Goal: Check status: Check status

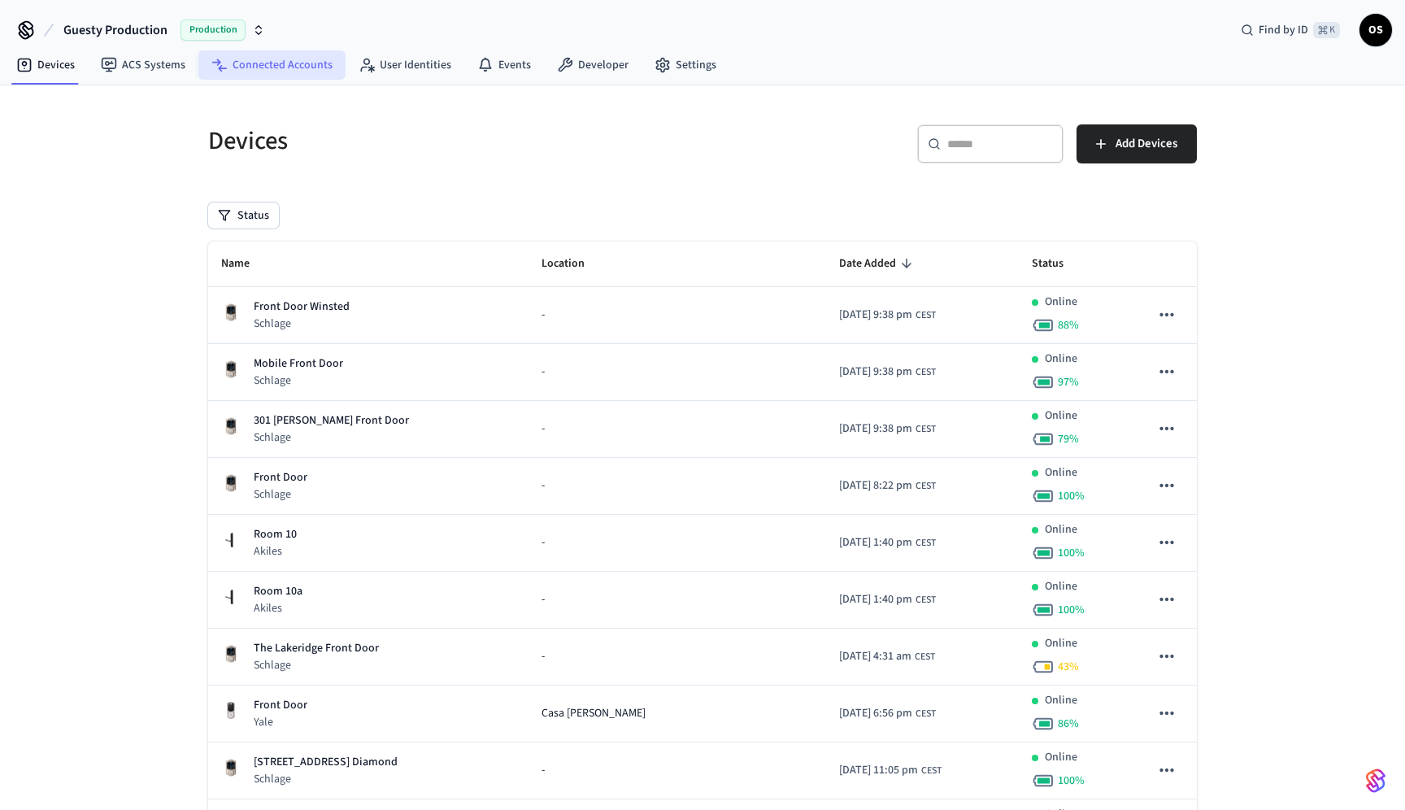
click at [270, 65] on link "Connected Accounts" at bounding box center [271, 64] width 147 height 29
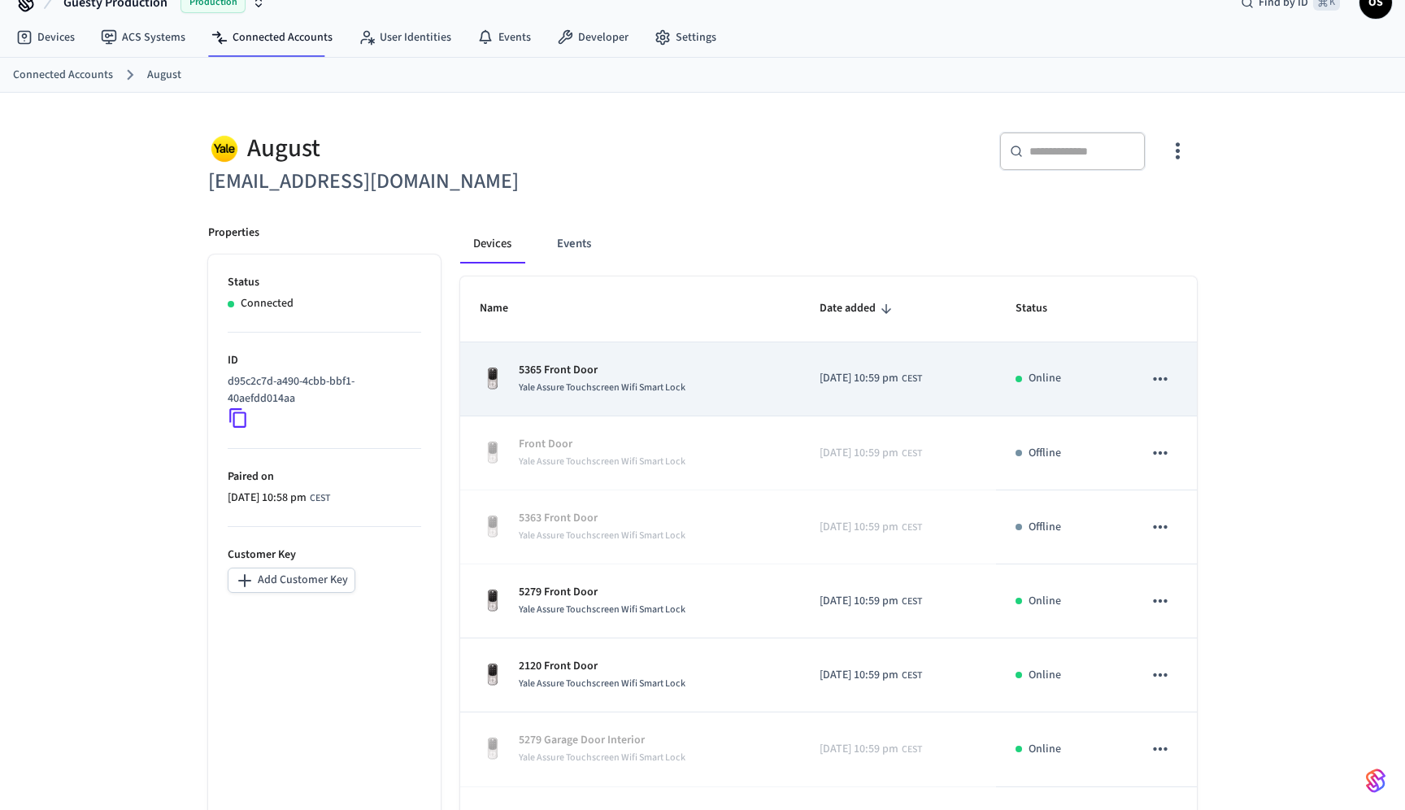
scroll to position [32, 0]
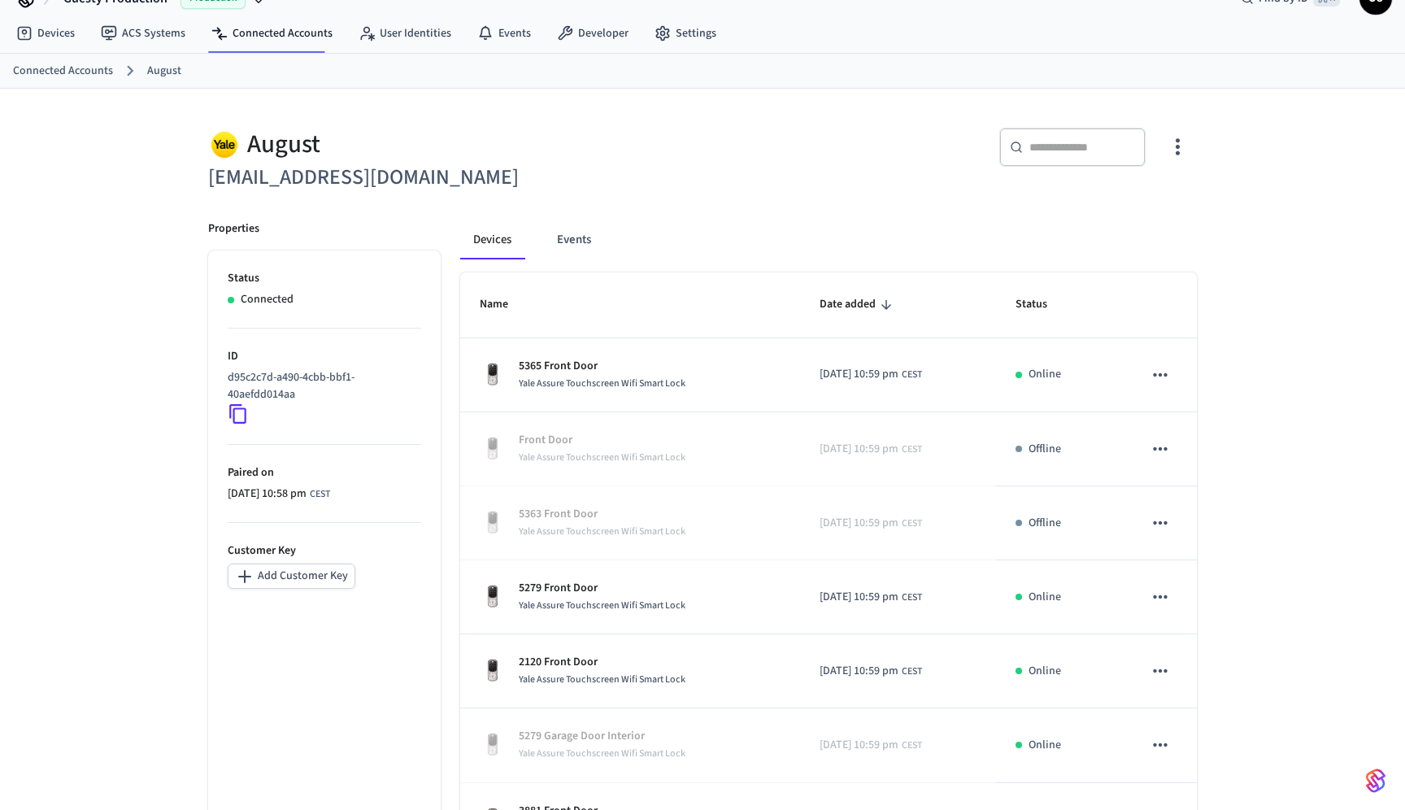
click at [1051, 156] on div "​ ​" at bounding box center [1072, 147] width 146 height 39
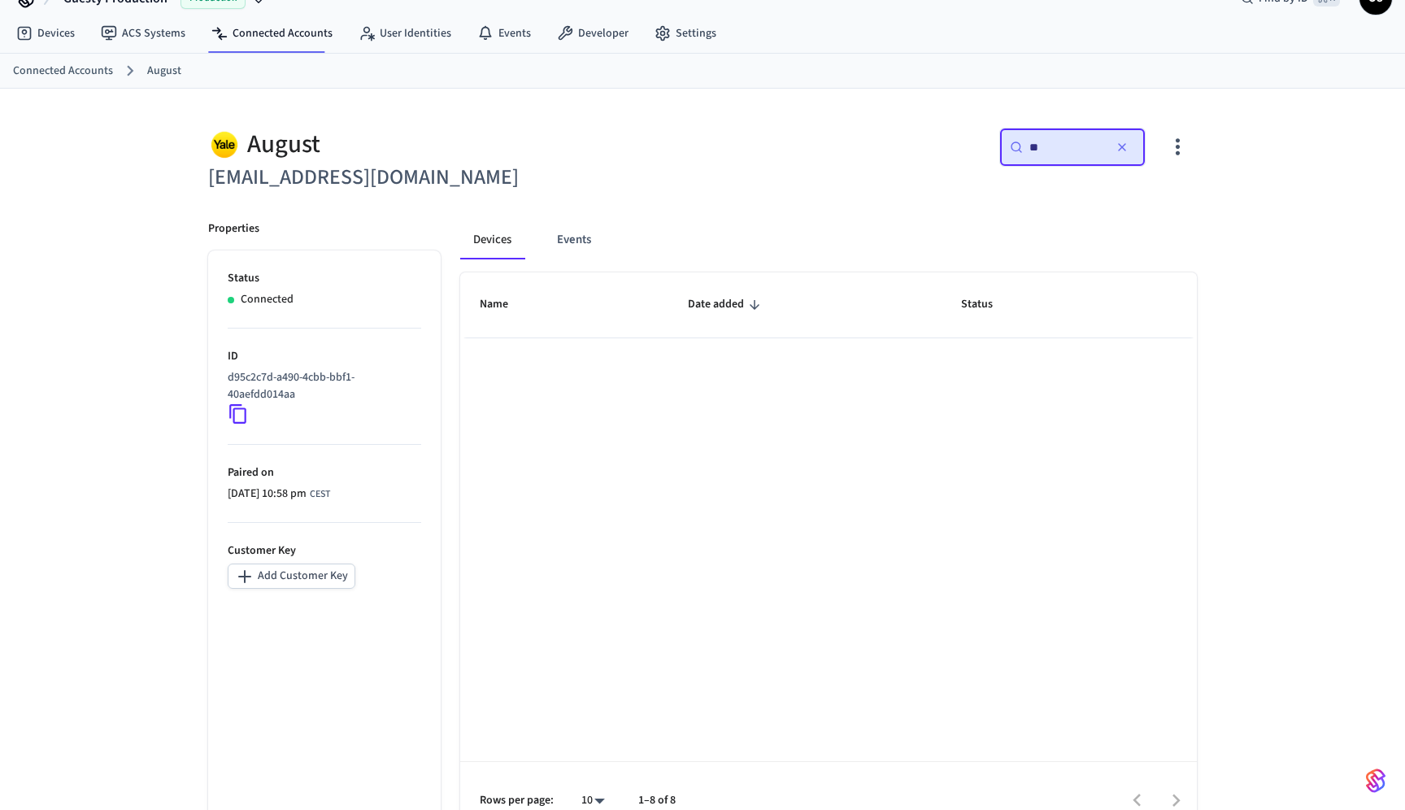
type input "*"
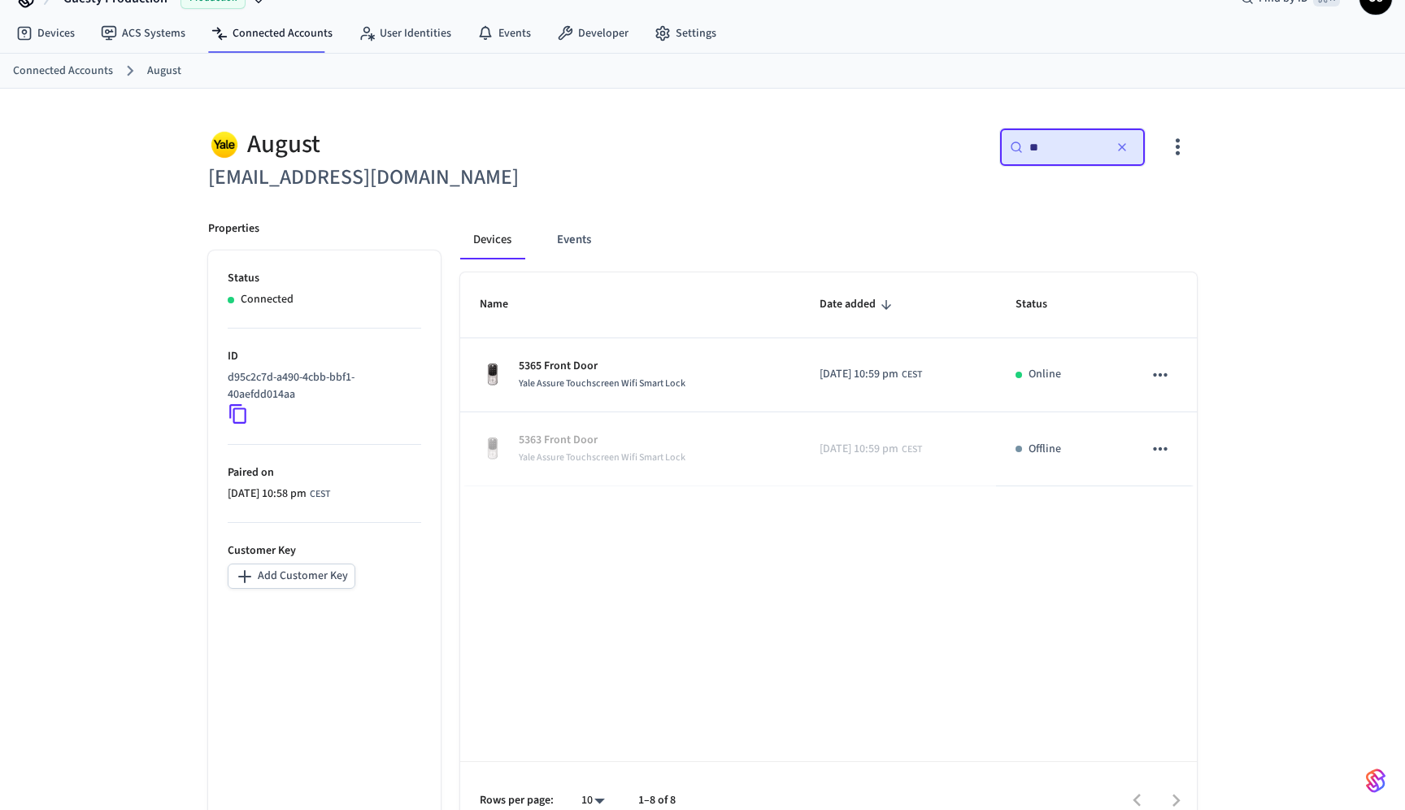
type input "*"
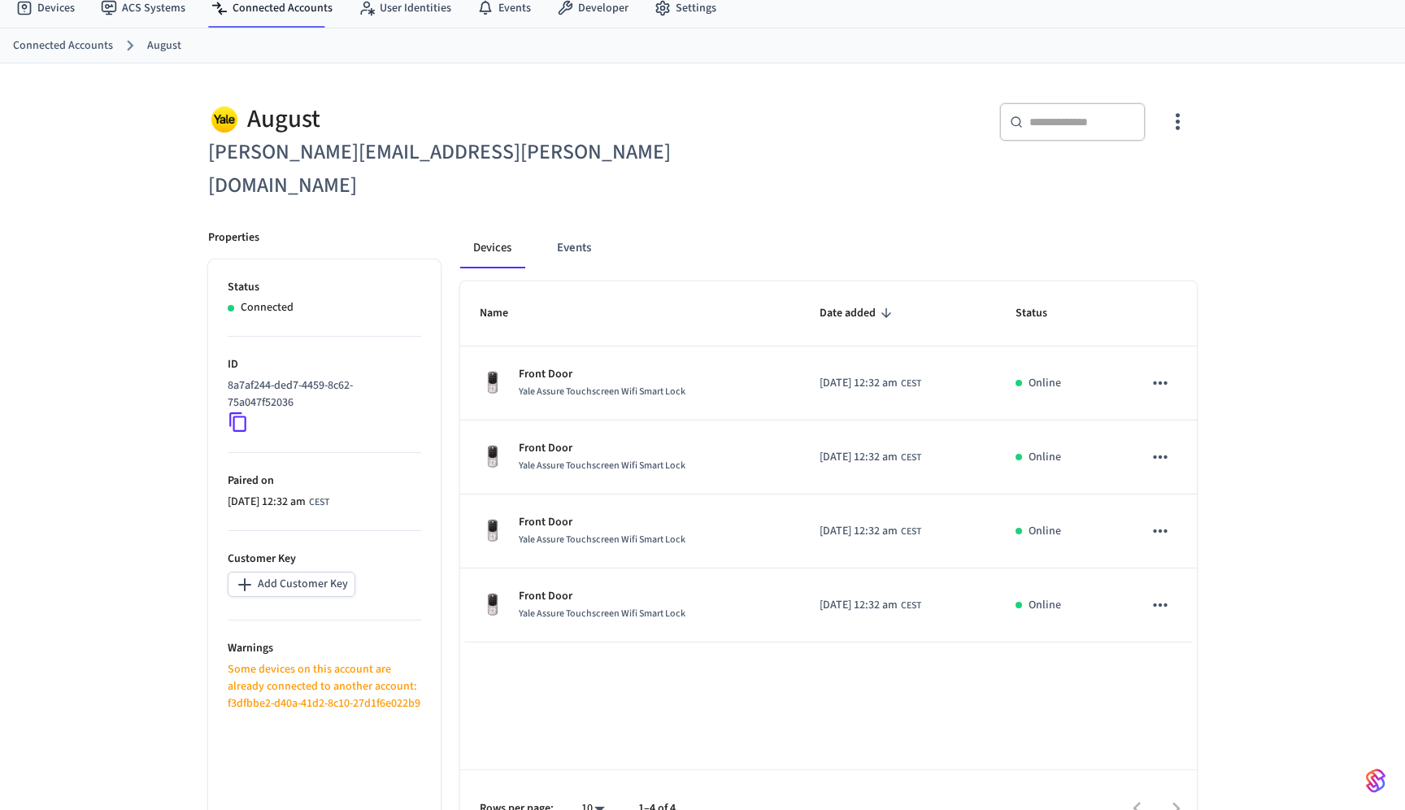
scroll to position [61, 0]
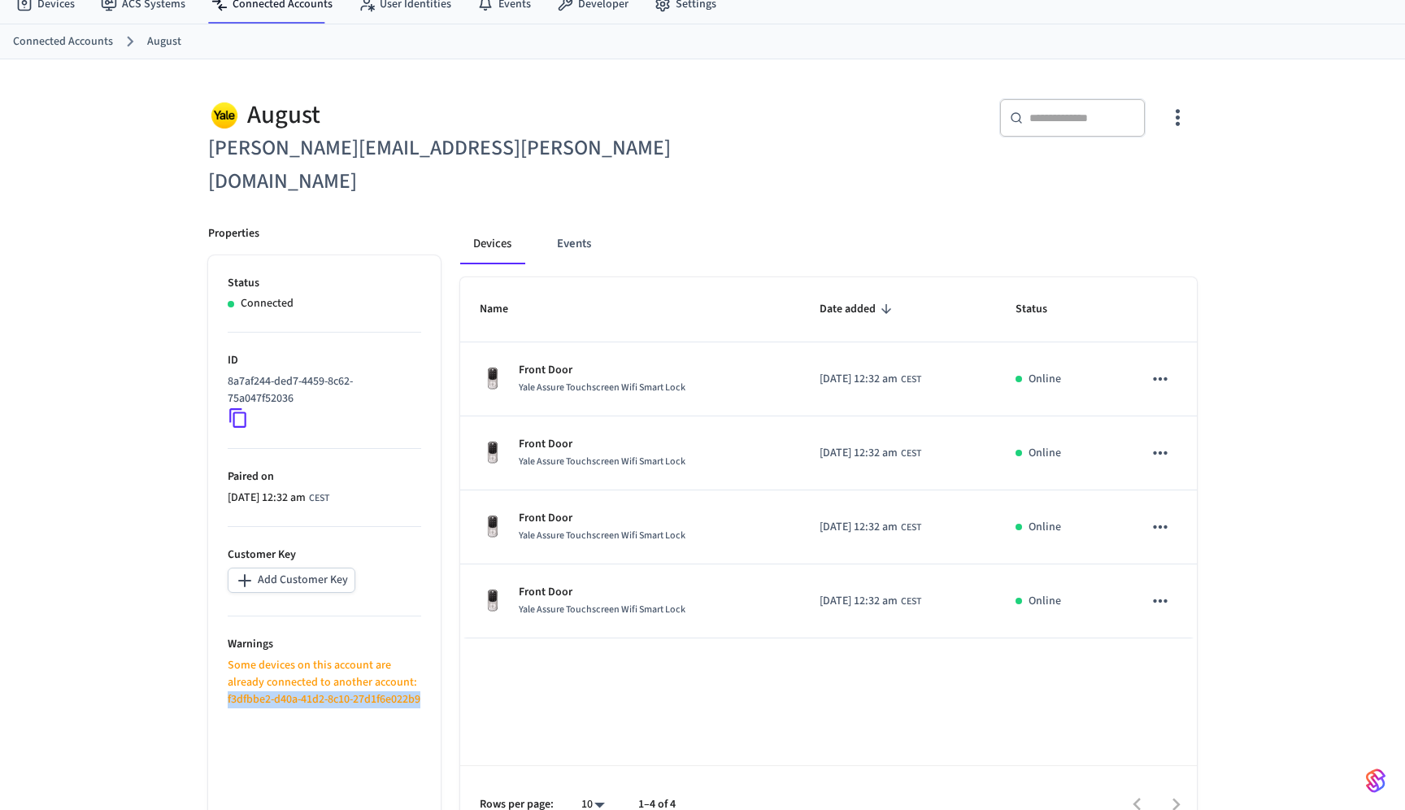
drag, startPoint x: 228, startPoint y: 663, endPoint x: 297, endPoint y: 682, distance: 71.8
click at [297, 682] on p "Some devices on this account are already connected to another account: f3dfbbe2…" at bounding box center [325, 682] width 194 height 51
copy p "f3dfbbe2-d40a-41d2-8c10-27d1f6e022b9"
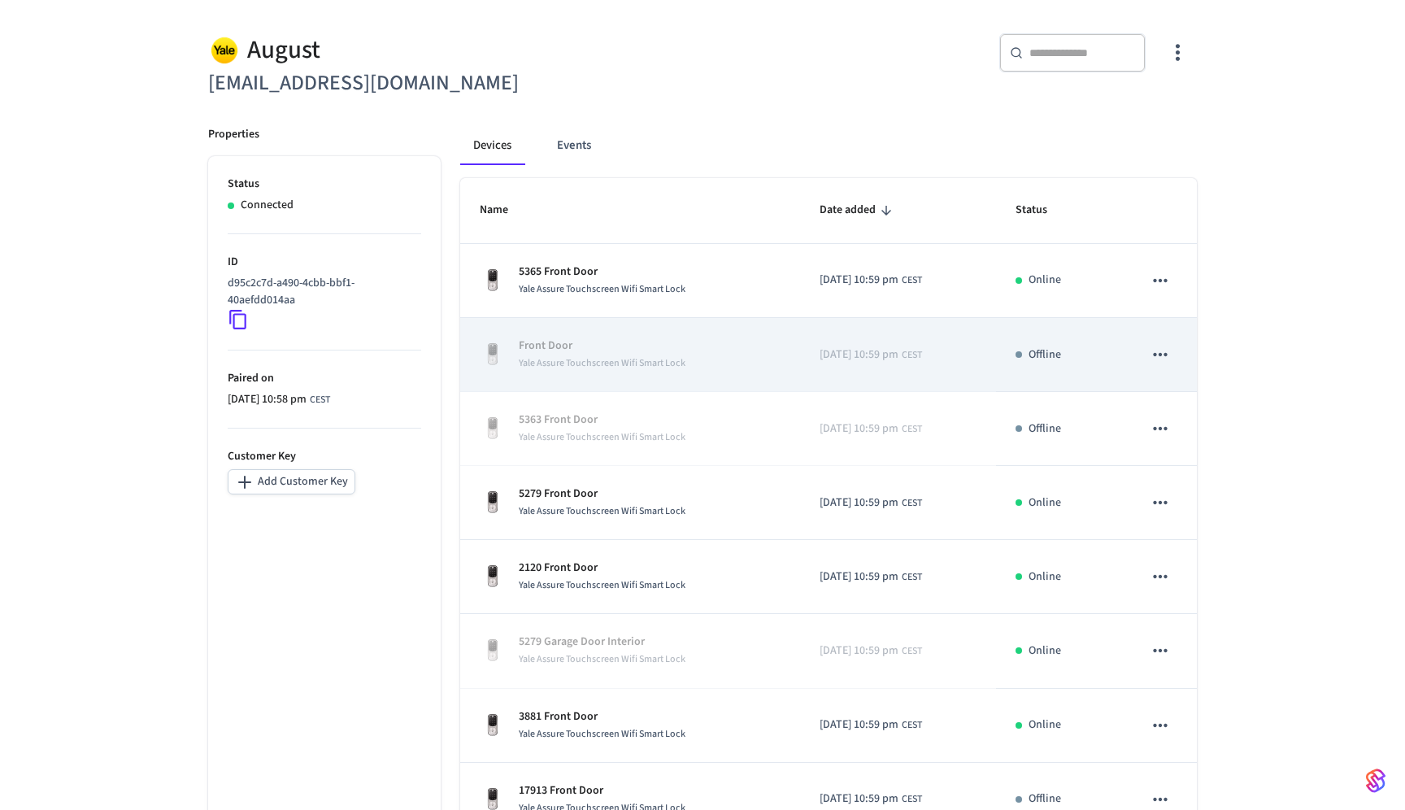
scroll to position [232, 0]
